Goal: Information Seeking & Learning: Learn about a topic

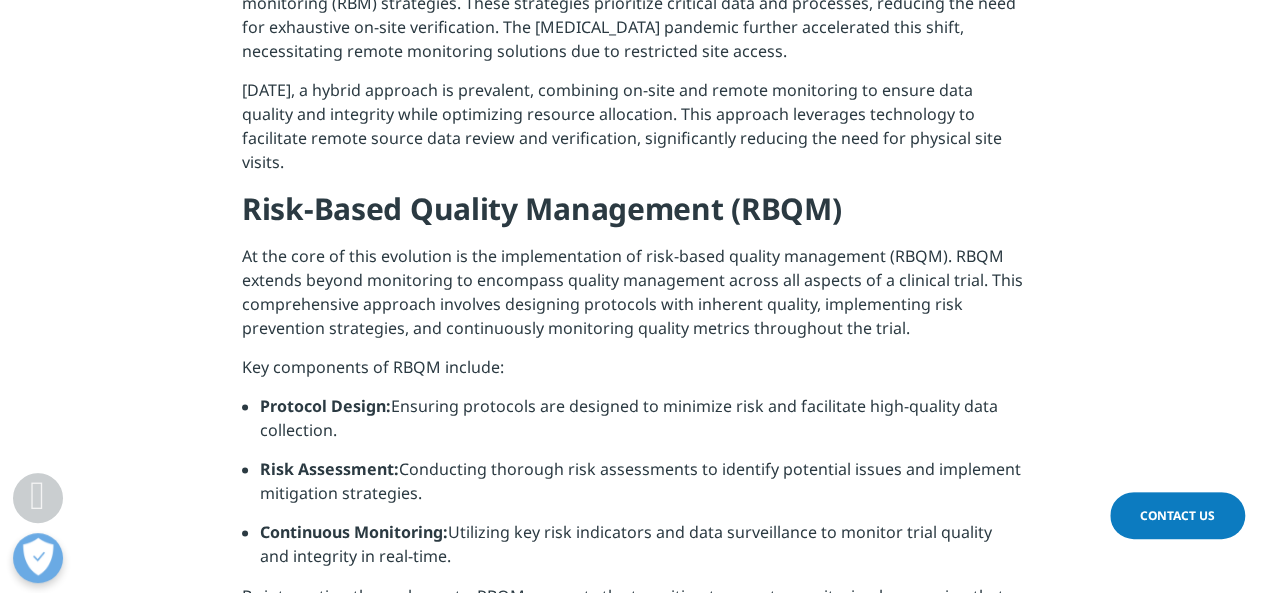
scroll to position [1400, 0]
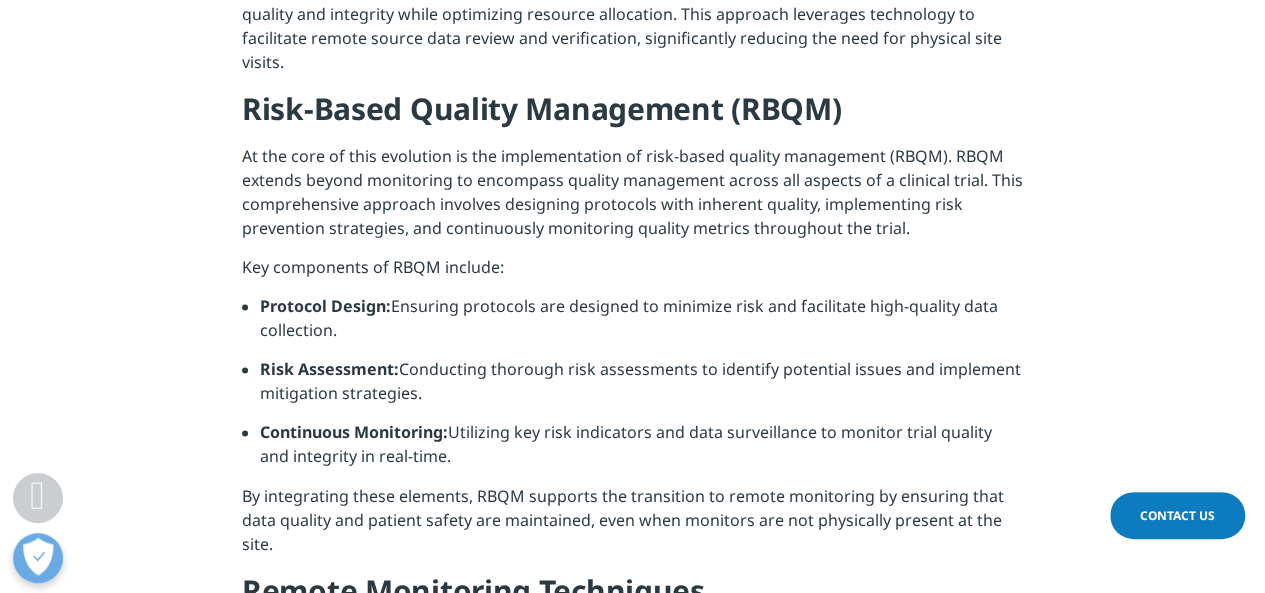
click at [388, 295] on strong "Protocol Design:" at bounding box center [325, 306] width 131 height 22
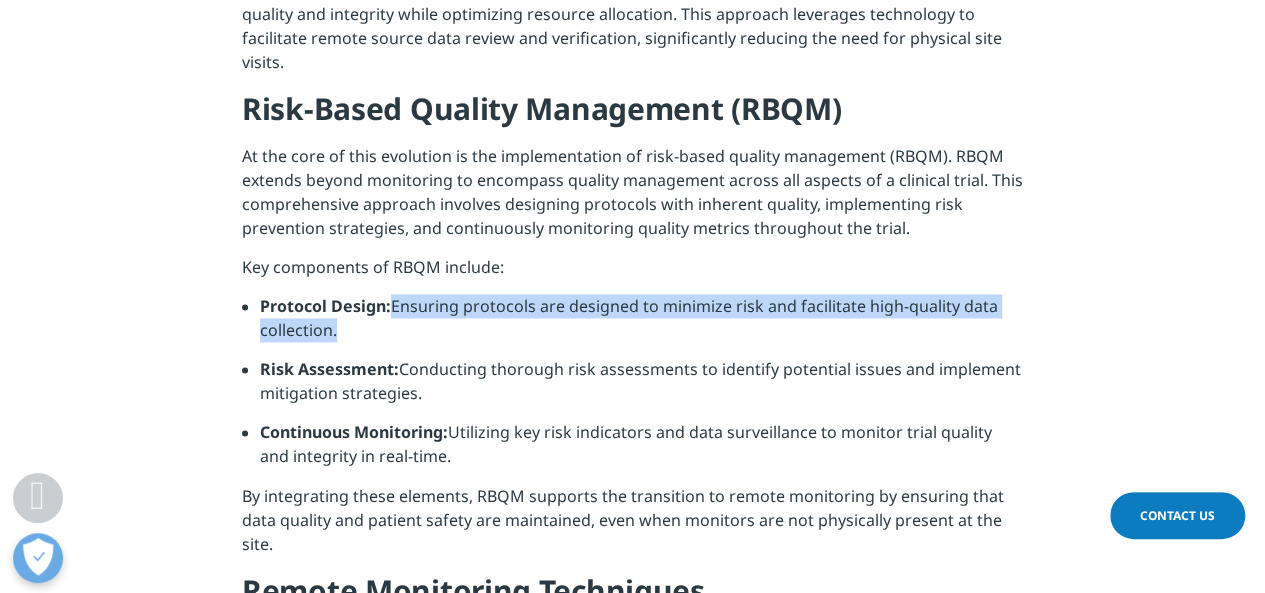
drag, startPoint x: 388, startPoint y: 278, endPoint x: 544, endPoint y: 301, distance: 157.6
click at [544, 301] on li "Protocol Design: Ensuring protocols are designed to minimize risk and facilitat…" at bounding box center [641, 325] width 763 height 63
click at [503, 294] on li "Protocol Design: Ensuring protocols are designed to minimize risk and facilitat…" at bounding box center [641, 325] width 763 height 63
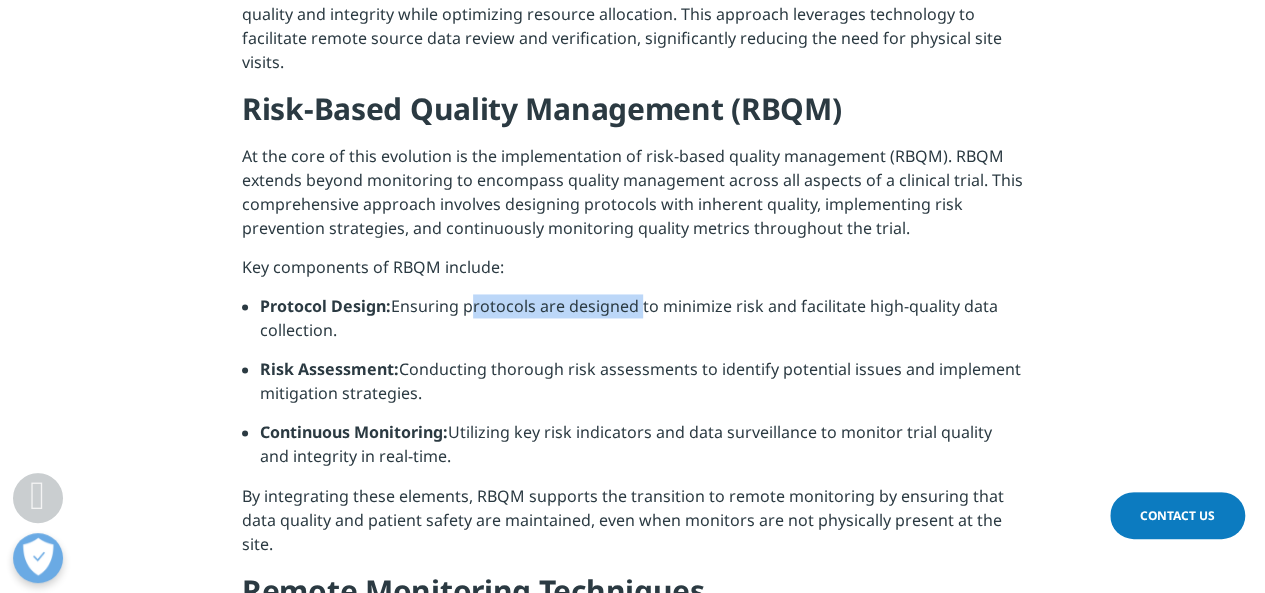
drag, startPoint x: 503, startPoint y: 282, endPoint x: 566, endPoint y: 289, distance: 63.4
click at [566, 294] on li "Protocol Design: Ensuring protocols are designed to minimize risk and facilitat…" at bounding box center [641, 325] width 763 height 63
click at [466, 261] on p "Key components of RBQM include:" at bounding box center [632, 274] width 781 height 39
click at [461, 261] on p "Key components of RBQM include:" at bounding box center [632, 274] width 781 height 39
click at [391, 267] on p "Key components of RBQM include:" at bounding box center [632, 274] width 781 height 39
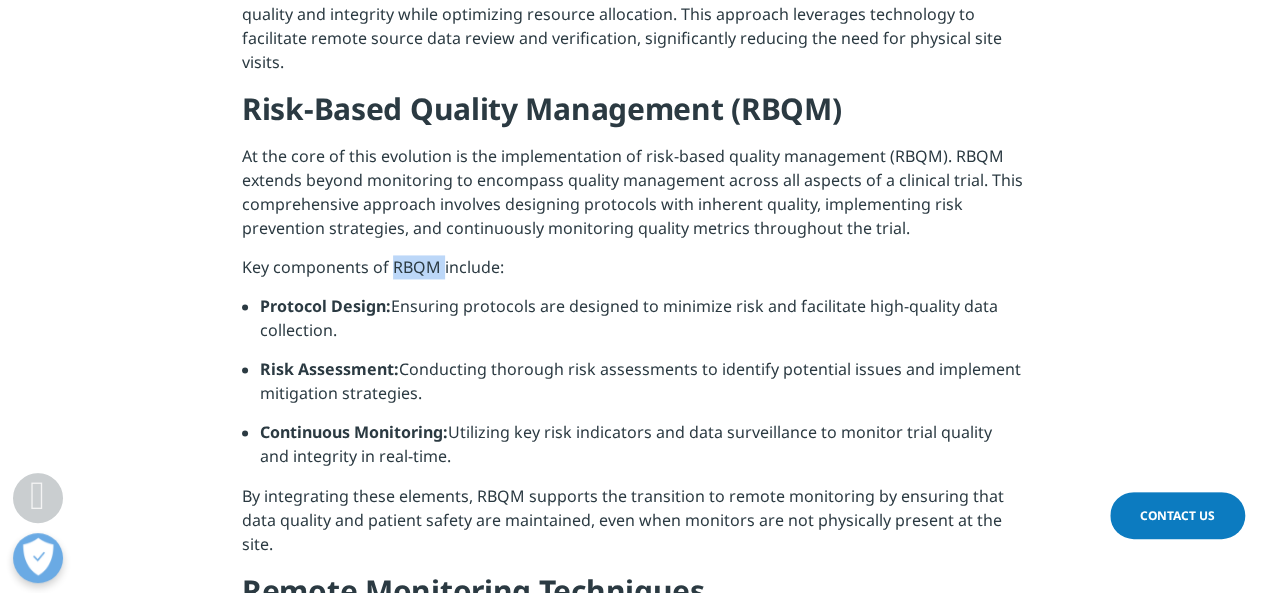
click at [391, 267] on p "Key components of RBQM include:" at bounding box center [632, 274] width 781 height 39
click at [403, 295] on li "Protocol Design: Ensuring protocols are designed to minimize risk and facilitat…" at bounding box center [641, 325] width 763 height 63
drag, startPoint x: 403, startPoint y: 295, endPoint x: 430, endPoint y: 295, distance: 27.0
click at [430, 295] on li "Protocol Design: Ensuring protocols are designed to minimize risk and facilitat…" at bounding box center [641, 325] width 763 height 63
click at [402, 294] on li "Protocol Design: Ensuring protocols are designed to minimize risk and facilitat…" at bounding box center [641, 325] width 763 height 63
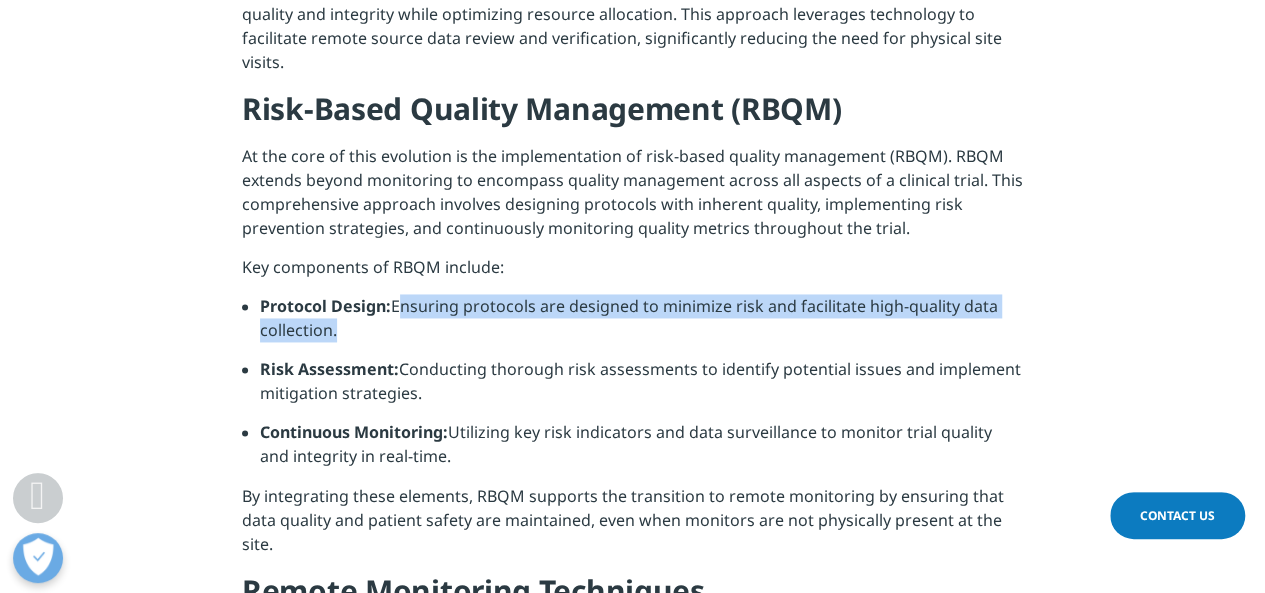
drag, startPoint x: 402, startPoint y: 279, endPoint x: 436, endPoint y: 297, distance: 38.5
click at [436, 297] on li "Protocol Design: Ensuring protocols are designed to minimize risk and facilitat…" at bounding box center [641, 325] width 763 height 63
copy ul "Ensuring protocols are designed to minimize risk and facilitate high-quality da…"
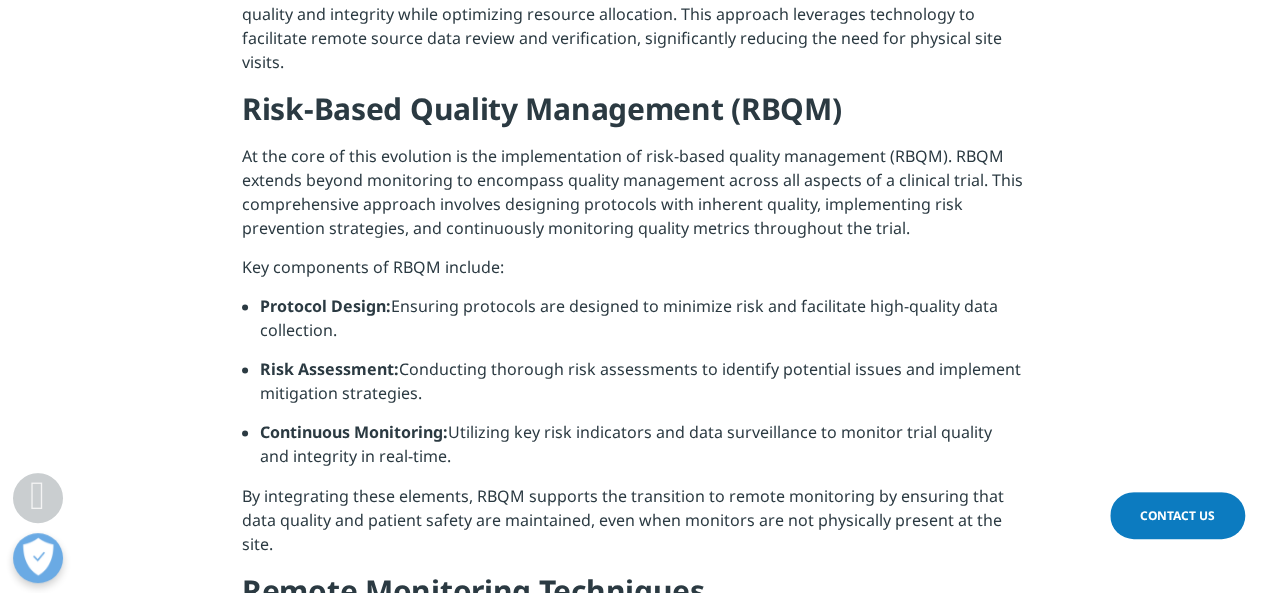
click at [429, 357] on li "Risk Assessment: Conducting thorough risk assessments to identify potential iss…" at bounding box center [641, 388] width 763 height 63
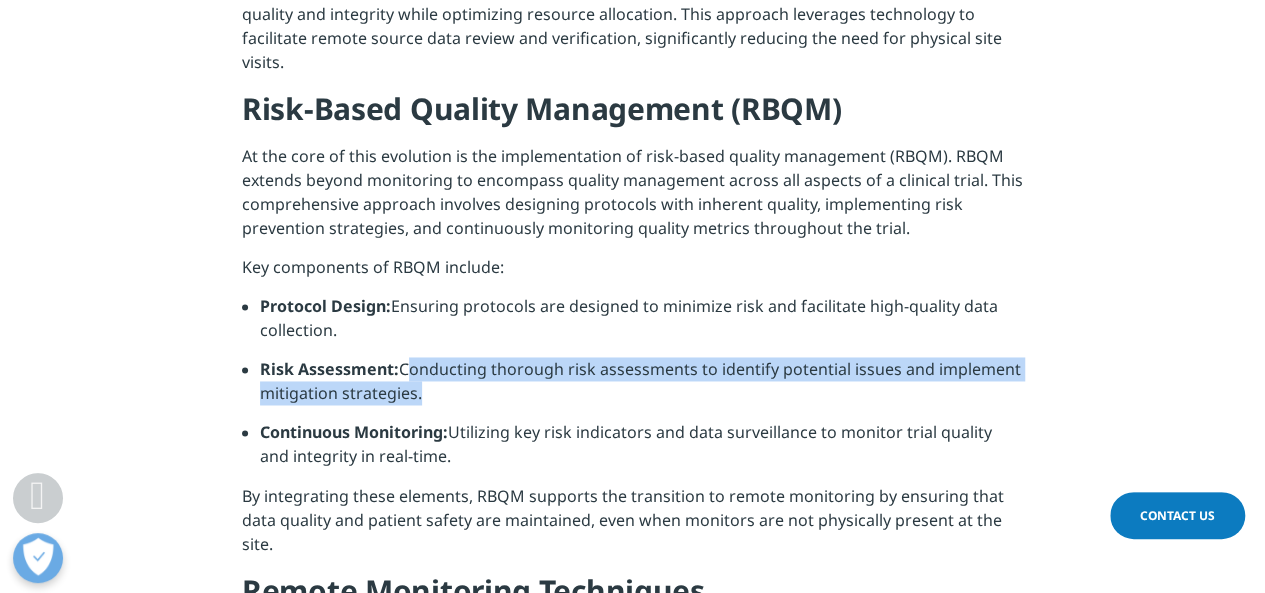
drag, startPoint x: 429, startPoint y: 351, endPoint x: 550, endPoint y: 373, distance: 122.9
click at [550, 373] on li "Risk Assessment: Conducting thorough risk assessments to identify potential iss…" at bounding box center [641, 388] width 763 height 63
copy ul "Conducting thorough risk assessments to identify potential issues and implement…"
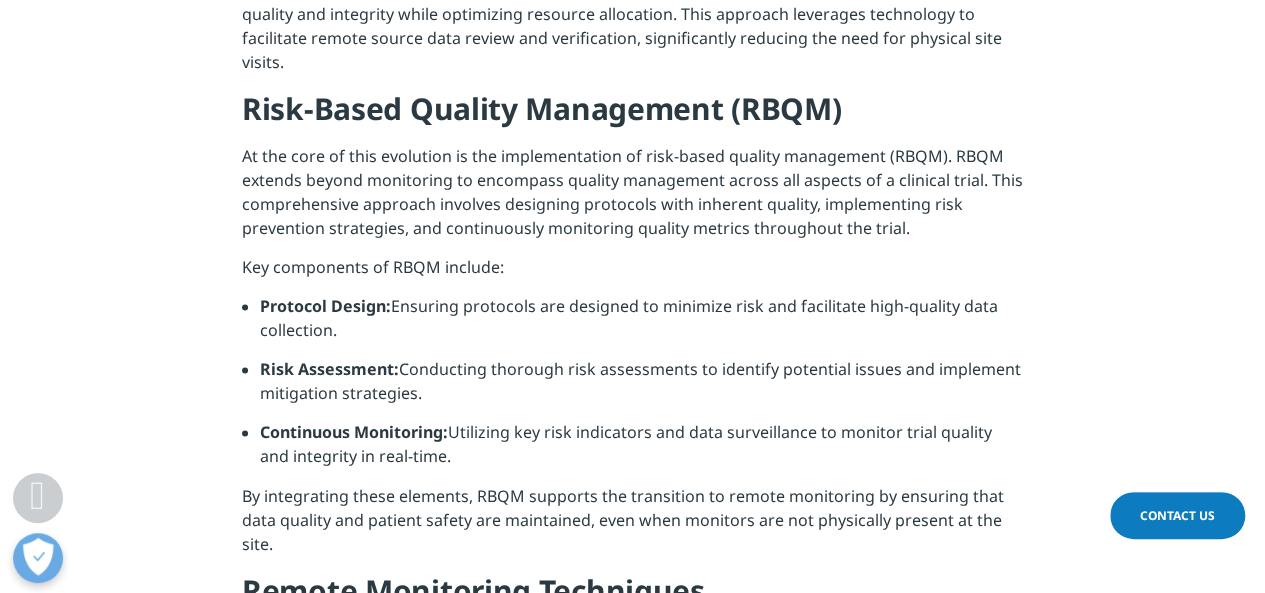
click at [438, 421] on strong "Continuous Monitoring:" at bounding box center [354, 432] width 188 height 22
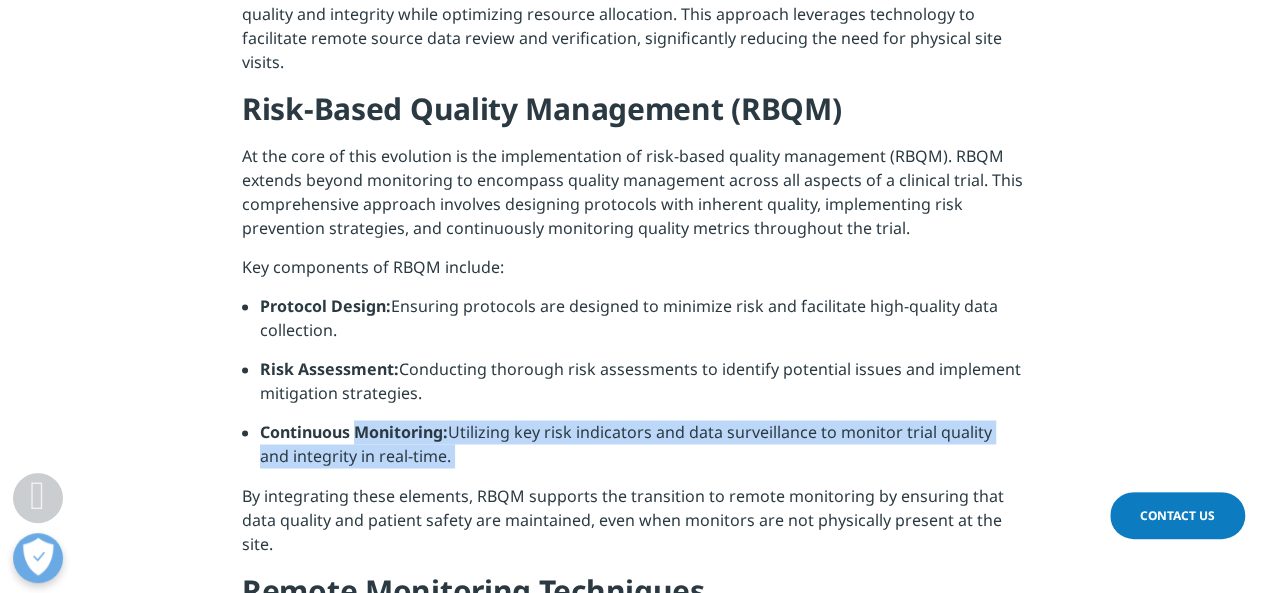
drag, startPoint x: 438, startPoint y: 405, endPoint x: 570, endPoint y: 428, distance: 133.9
click at [570, 428] on li "Continuous Monitoring: Utilizing key risk indicators and data surveillance to m…" at bounding box center [641, 451] width 763 height 63
click at [456, 420] on li "Continuous Monitoring: Utilizing key risk indicators and data surveillance to m…" at bounding box center [641, 451] width 763 height 63
drag, startPoint x: 456, startPoint y: 407, endPoint x: 564, endPoint y: 423, distance: 109.1
click at [564, 423] on li "Continuous Monitoring: Utilizing key risk indicators and data surveillance to m…" at bounding box center [641, 451] width 763 height 63
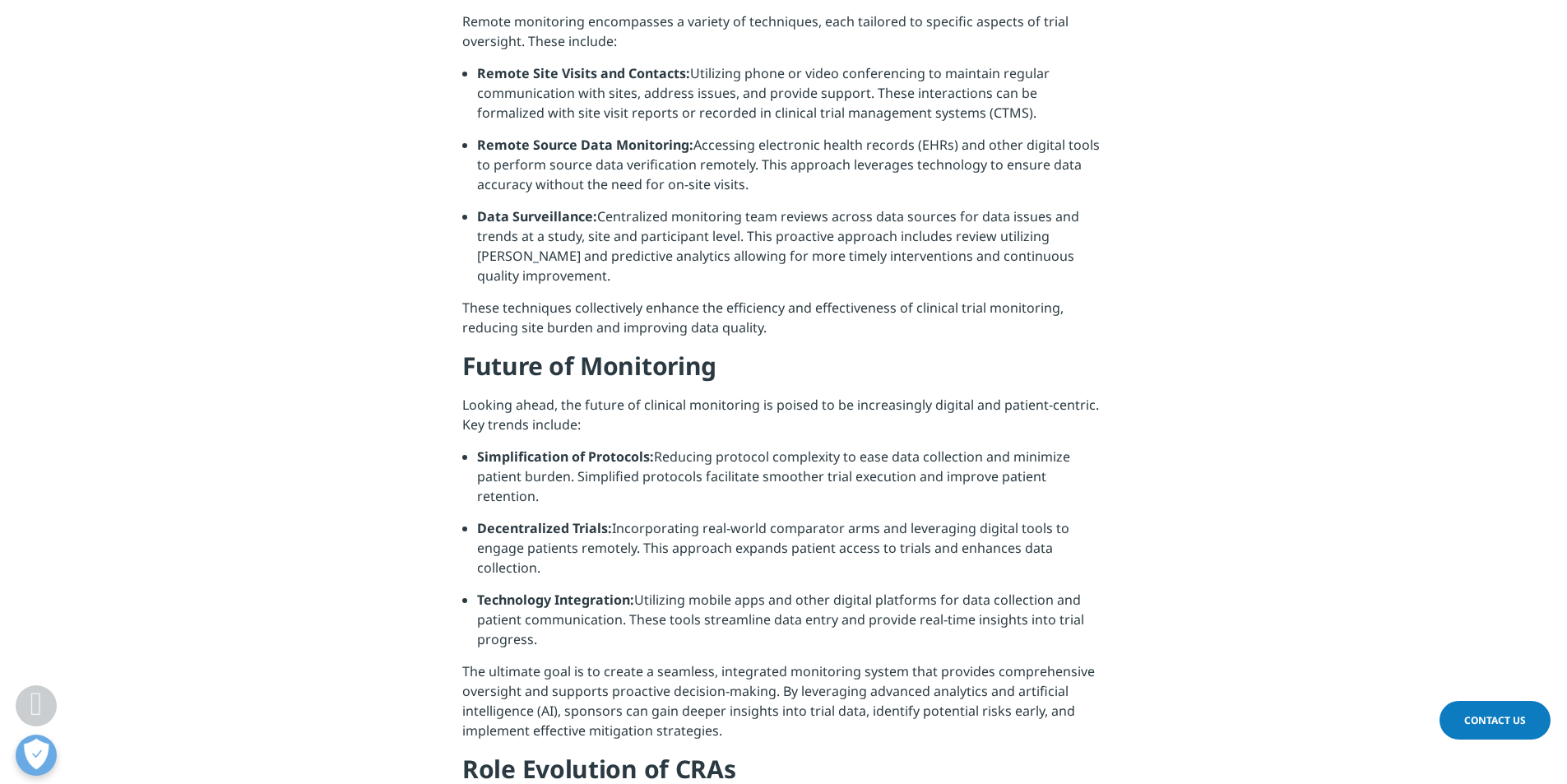
scroll to position [1645, 0]
